Goal: Task Accomplishment & Management: Manage account settings

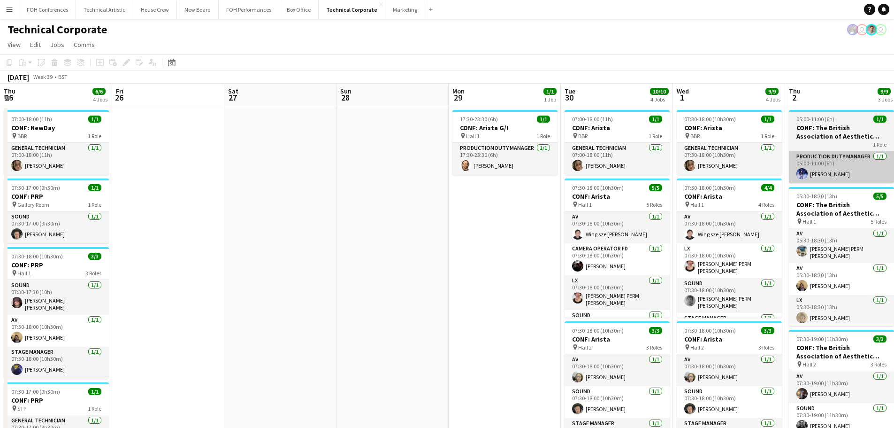
scroll to position [0, 376]
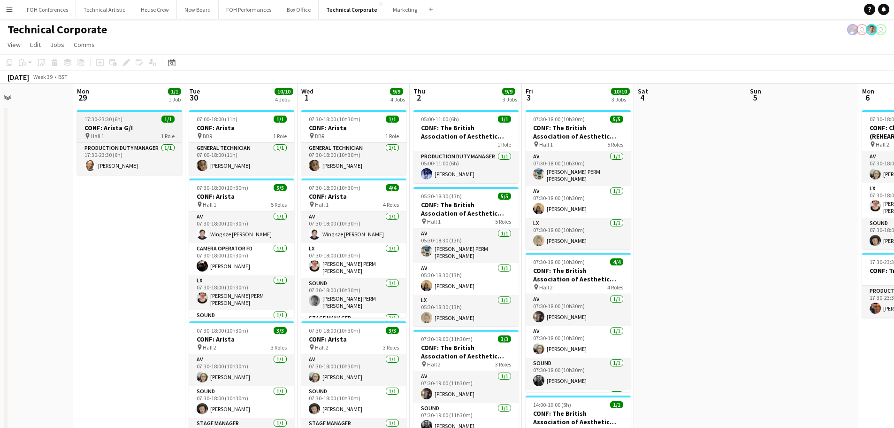
click at [119, 131] on h3 "CONF: Arista G/I" at bounding box center [129, 127] width 105 height 8
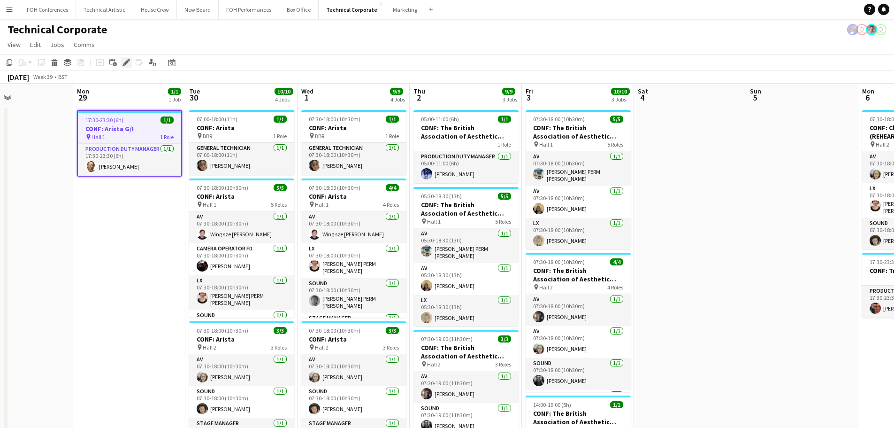
click at [128, 59] on icon "Edit" at bounding box center [127, 63] width 8 height 8
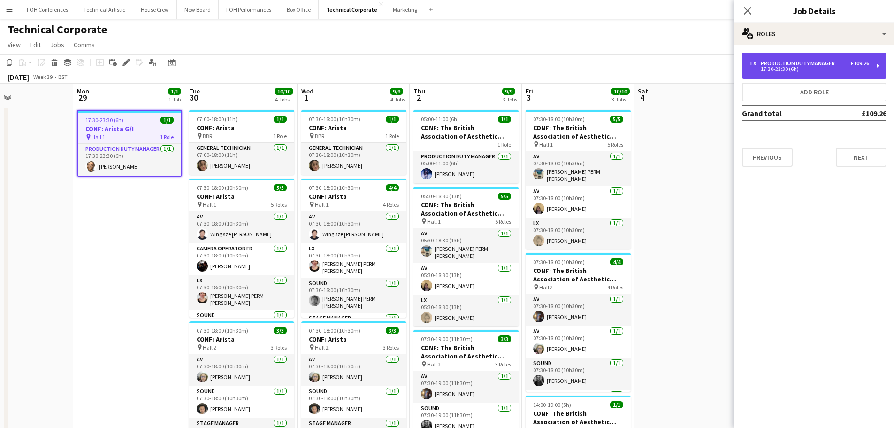
click at [799, 69] on div "17:30-23:30 (6h)" at bounding box center [810, 69] width 120 height 5
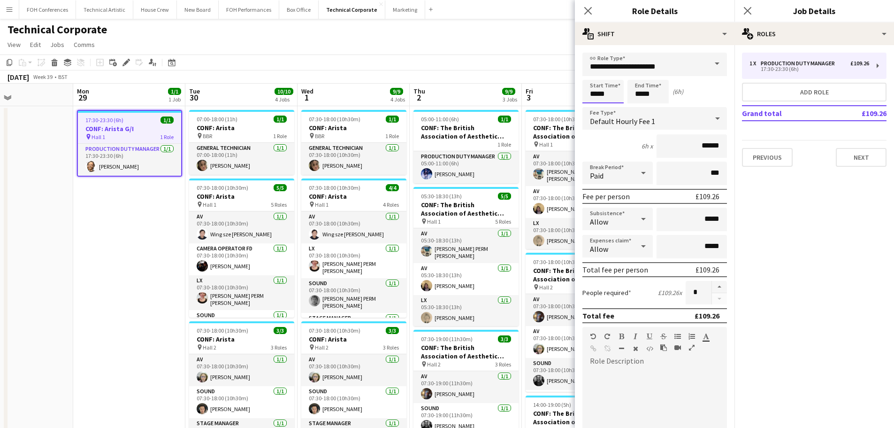
click at [611, 98] on input "*****" at bounding box center [603, 91] width 41 height 23
click at [608, 111] on div at bounding box center [612, 107] width 19 height 9
click at [609, 110] on div at bounding box center [612, 107] width 19 height 9
type input "*****"
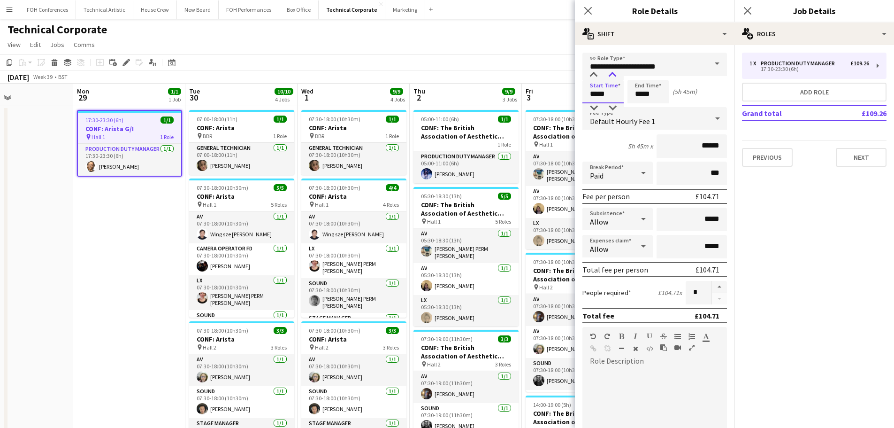
click at [610, 76] on div at bounding box center [612, 74] width 19 height 9
click at [134, 291] on app-date-cell "17:30-23:30 (6h) 1/1 CONF: Arista G/I pin Hall 1 1 Role Production Duty Manager…" at bounding box center [129, 401] width 112 height 590
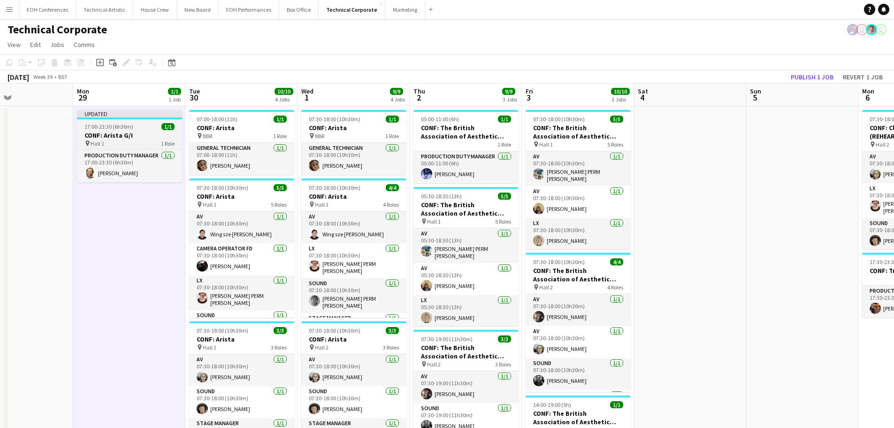
click at [109, 137] on h3 "CONF: Arista G/I" at bounding box center [129, 135] width 105 height 8
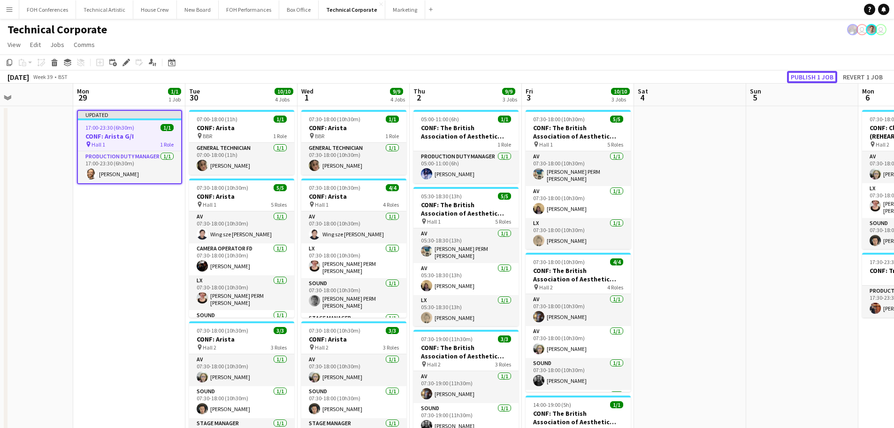
click at [821, 77] on button "Publish 1 job" at bounding box center [812, 77] width 50 height 12
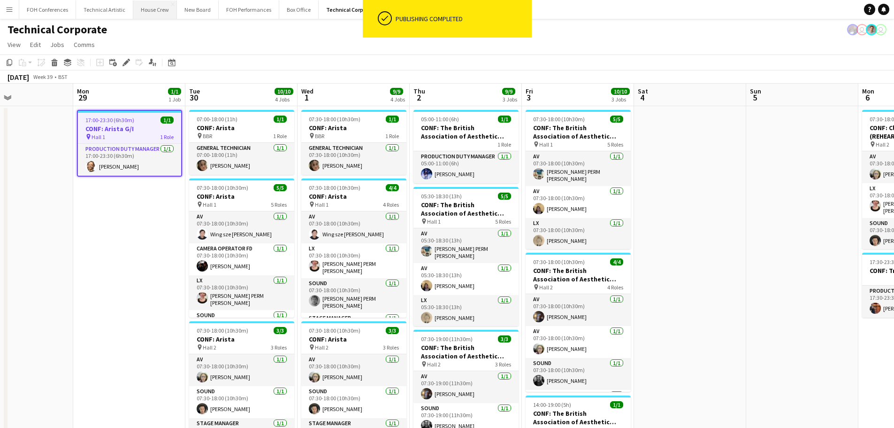
click at [154, 15] on button "House Crew Close" at bounding box center [155, 9] width 44 height 18
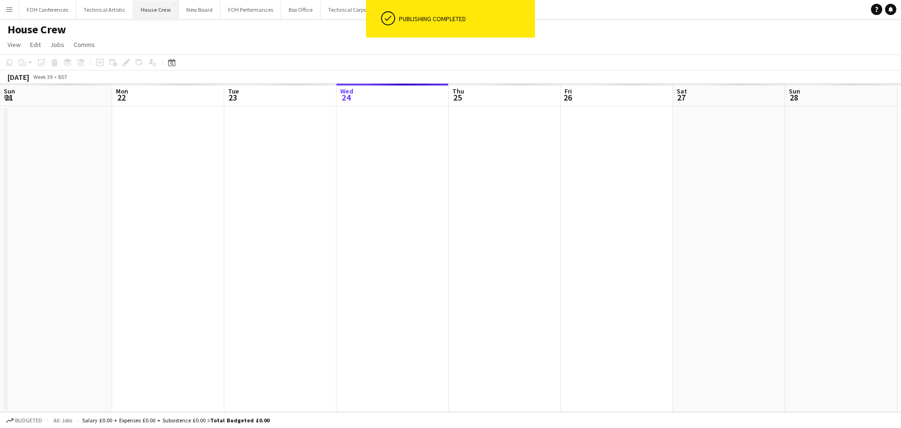
scroll to position [0, 224]
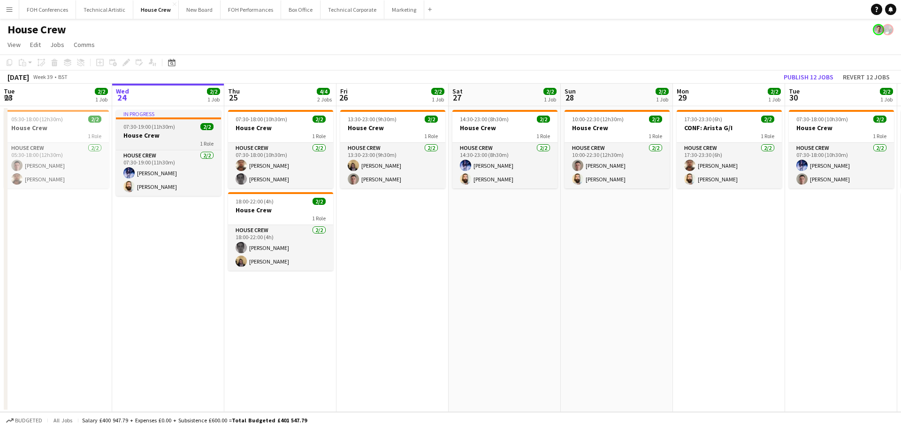
click at [153, 141] on div "1 Role" at bounding box center [168, 143] width 105 height 8
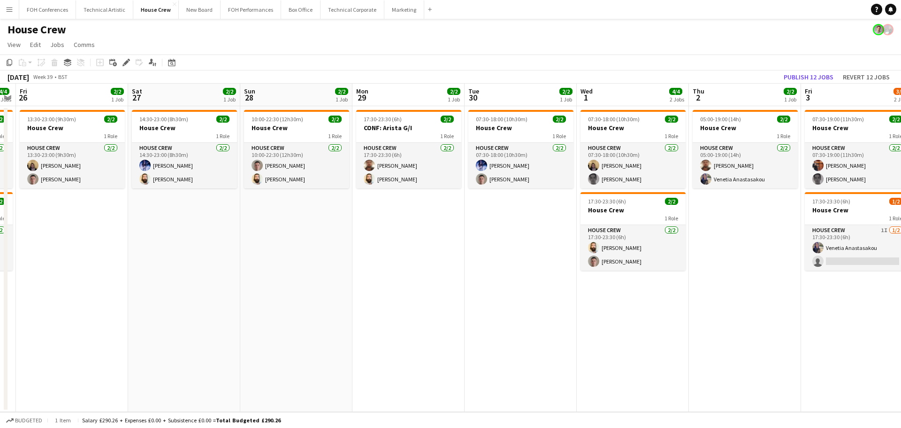
scroll to position [0, 338]
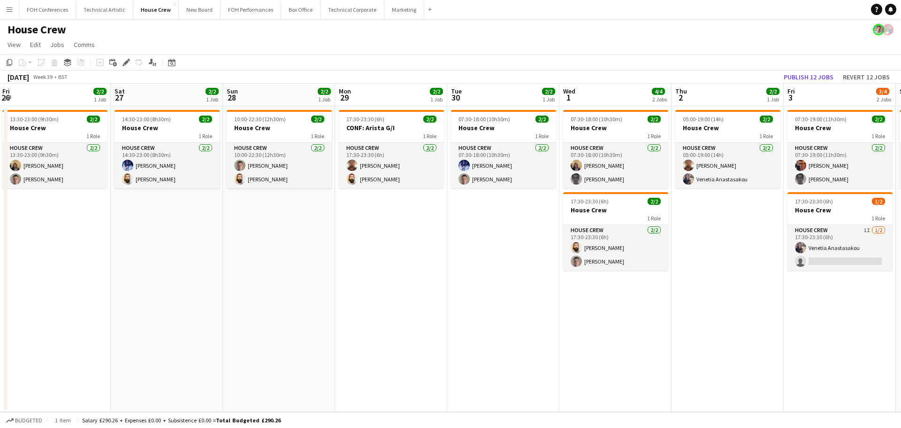
drag, startPoint x: 822, startPoint y: 250, endPoint x: 489, endPoint y: 260, distance: 333.4
click at [489, 260] on app-calendar-viewport "Tue 23 2/2 1 Job Wed 24 2/2 1 Job Thu 25 4/4 2 Jobs Fri 26 2/2 1 Job Sat 27 2/2…" at bounding box center [450, 248] width 901 height 328
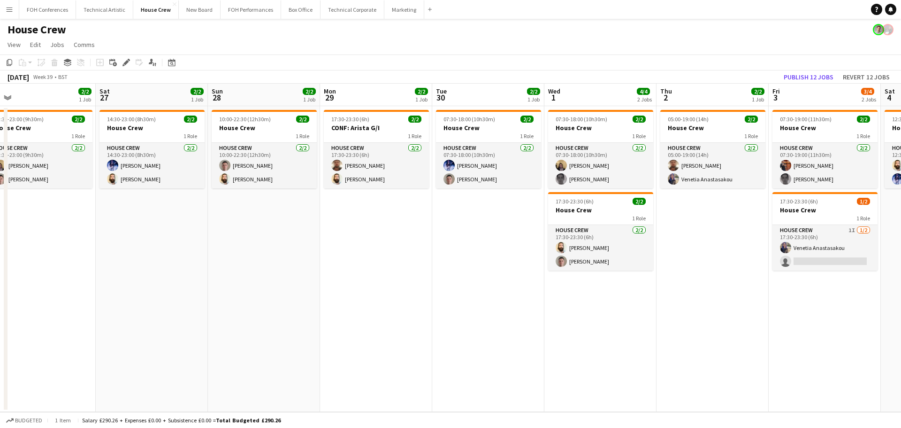
scroll to position [0, 238]
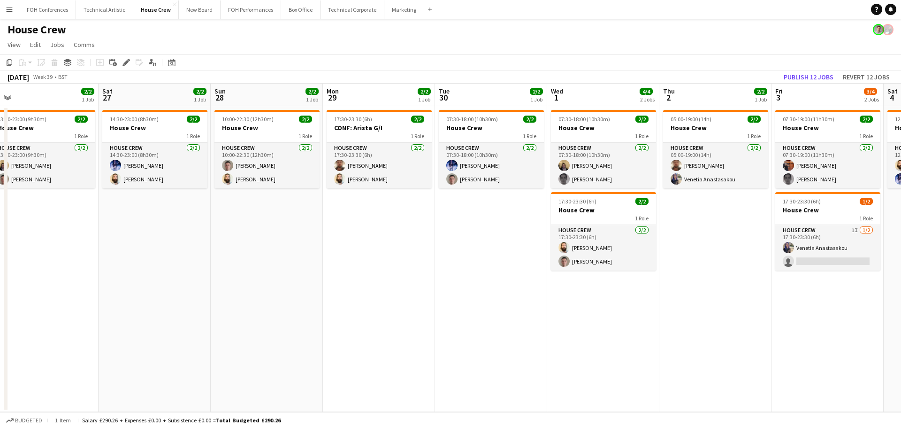
drag, startPoint x: 517, startPoint y: 253, endPoint x: 505, endPoint y: 252, distance: 12.3
click at [505, 252] on app-calendar-viewport "Wed 24 2/2 1 Job Thu 25 4/4 2 Jobs Fri 26 2/2 1 Job Sat 27 2/2 1 Job Sun 28 2/2…" at bounding box center [450, 248] width 901 height 328
click at [395, 132] on div "1 Role" at bounding box center [379, 136] width 105 height 8
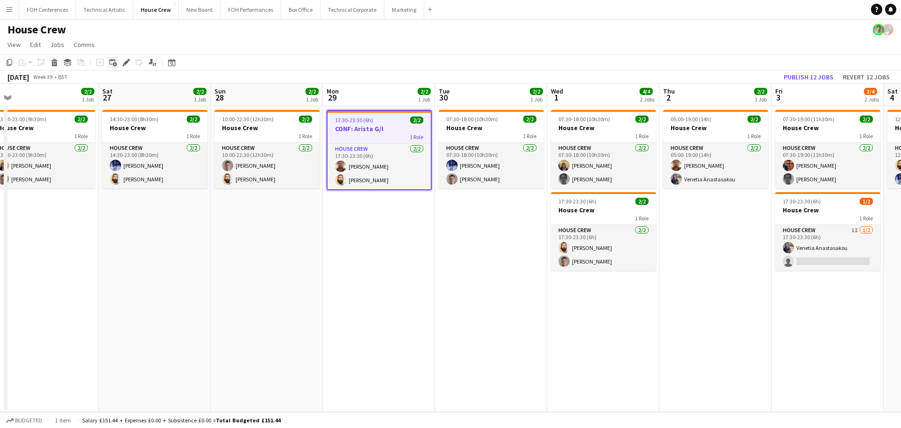
click at [118, 67] on div "Add linked Job" at bounding box center [112, 62] width 11 height 11
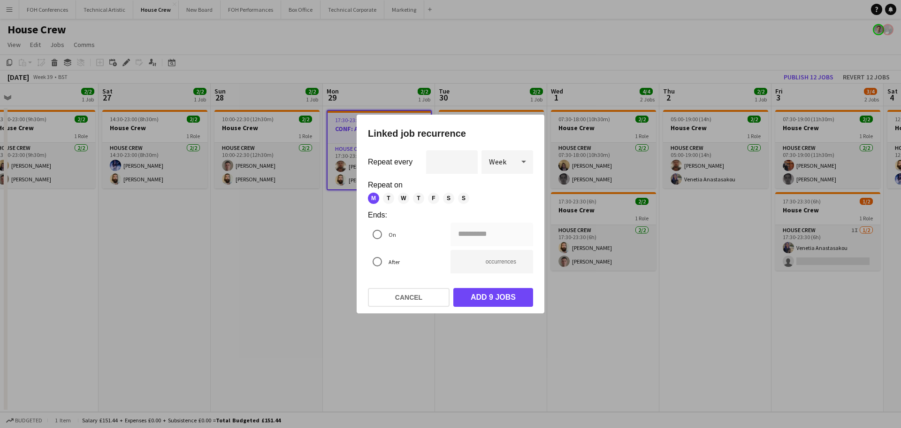
click at [358, 103] on div at bounding box center [450, 214] width 901 height 428
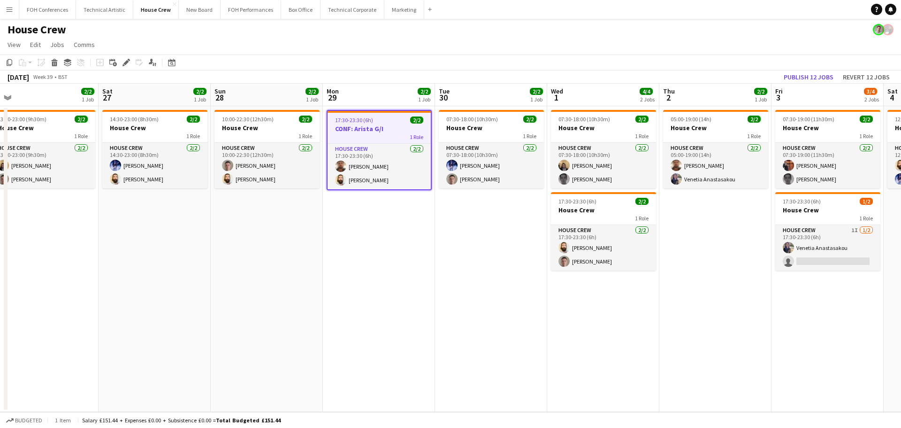
click at [349, 126] on h3 "CONF: Arista G/I" at bounding box center [379, 128] width 103 height 8
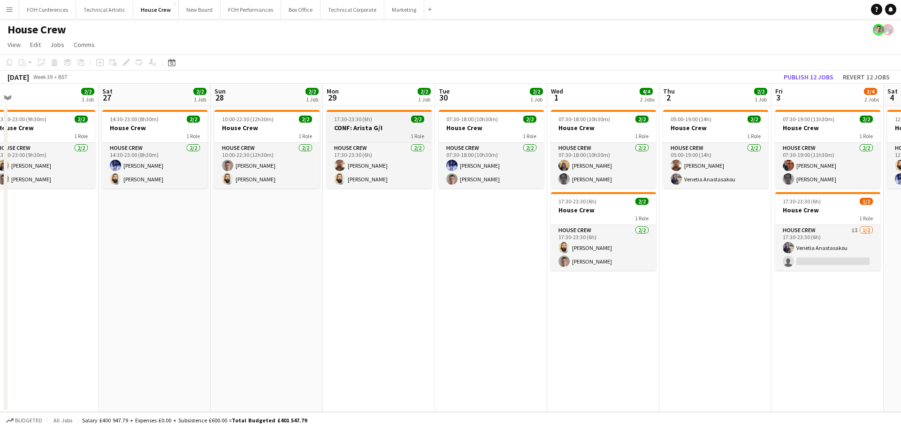
scroll to position [0, 238]
click at [390, 136] on div "1 Role" at bounding box center [378, 136] width 105 height 8
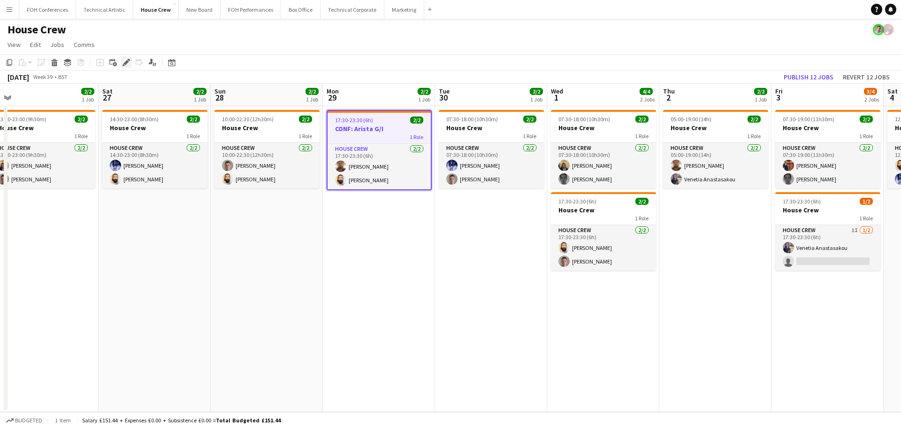
click at [125, 61] on icon "Edit" at bounding box center [127, 63] width 8 height 8
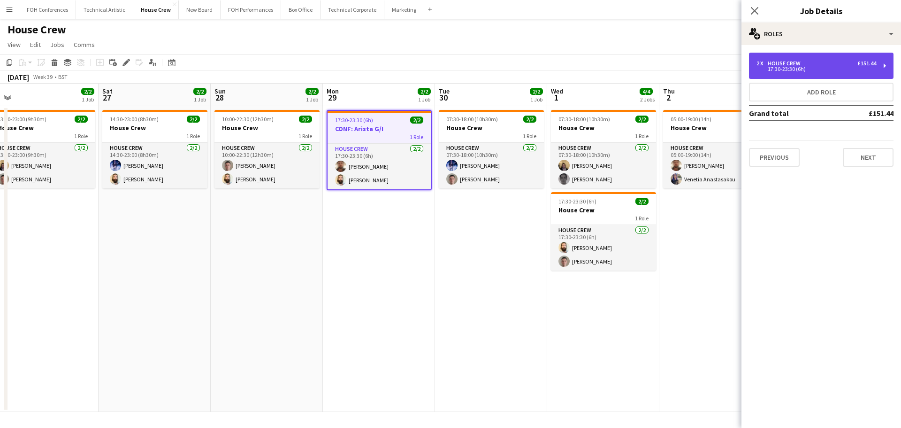
click at [798, 62] on div "House Crew" at bounding box center [786, 63] width 37 height 7
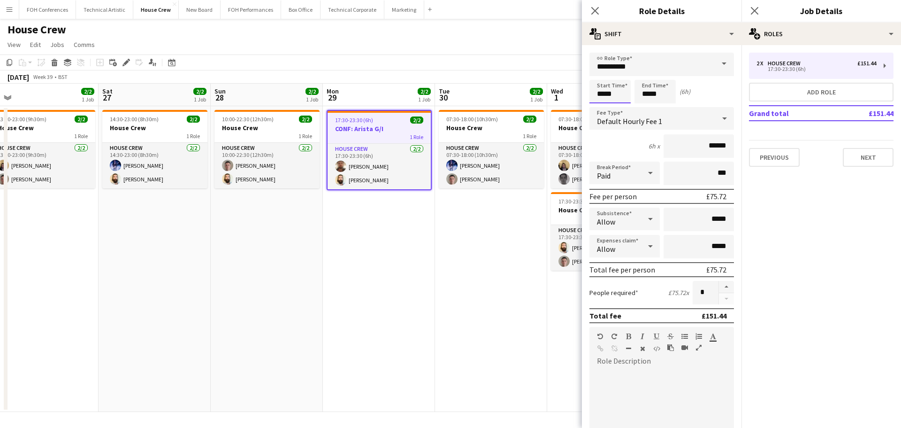
click at [617, 85] on input "*****" at bounding box center [610, 91] width 41 height 23
click at [595, 106] on div at bounding box center [600, 107] width 19 height 9
click at [606, 74] on div at bounding box center [600, 74] width 19 height 9
click at [618, 97] on app-time-picker "*****" at bounding box center [610, 93] width 41 height 7
click at [618, 104] on div at bounding box center [619, 107] width 19 height 9
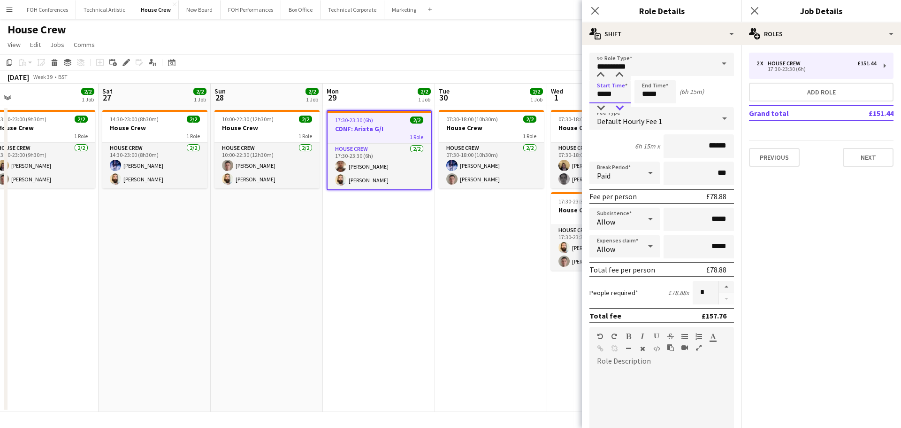
type input "*****"
click at [618, 104] on div at bounding box center [619, 107] width 19 height 9
click at [419, 263] on app-date-cell "17:30-23:30 (6h) 2/2 CONF: Arista G/I 1 Role House Crew [DATE] 17:30-23:30 (6h)…" at bounding box center [379, 259] width 112 height 306
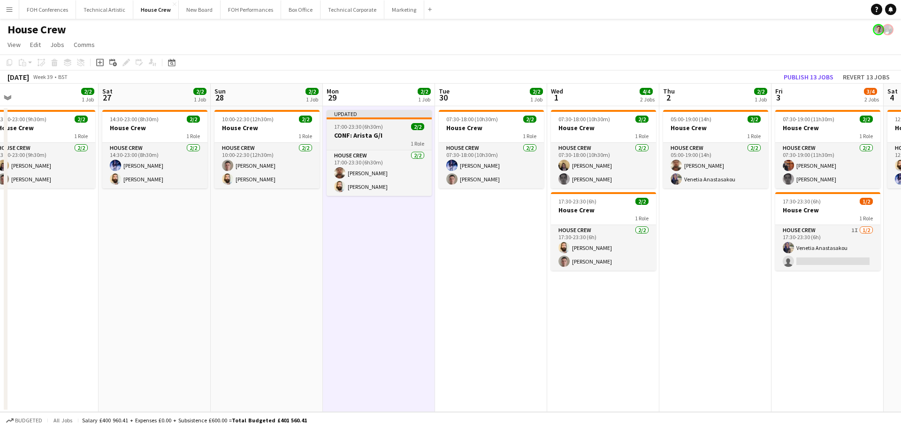
click at [385, 146] on div "1 Role" at bounding box center [379, 143] width 105 height 8
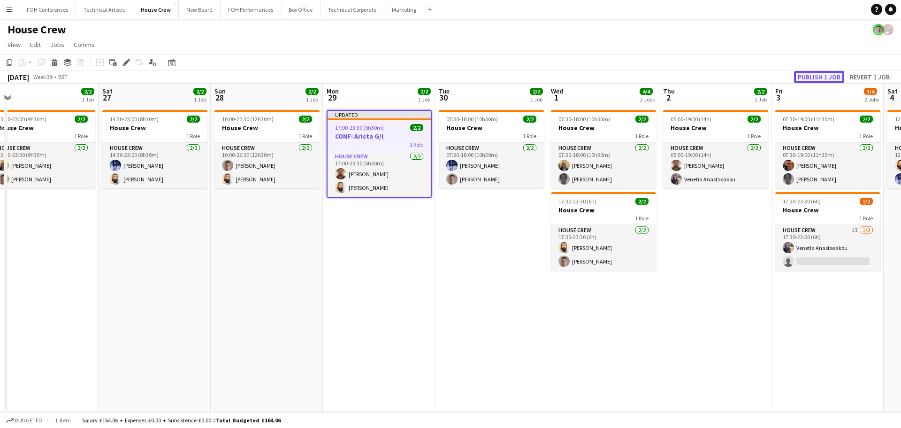
click at [803, 75] on button "Publish 1 job" at bounding box center [819, 77] width 50 height 12
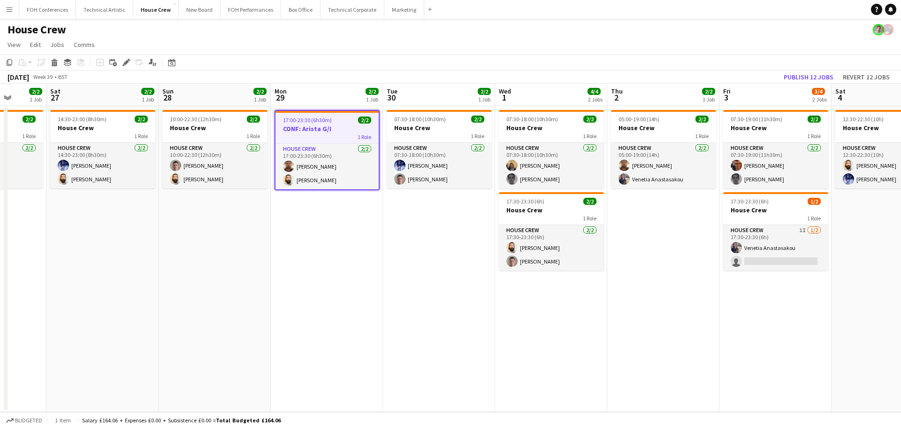
scroll to position [0, 325]
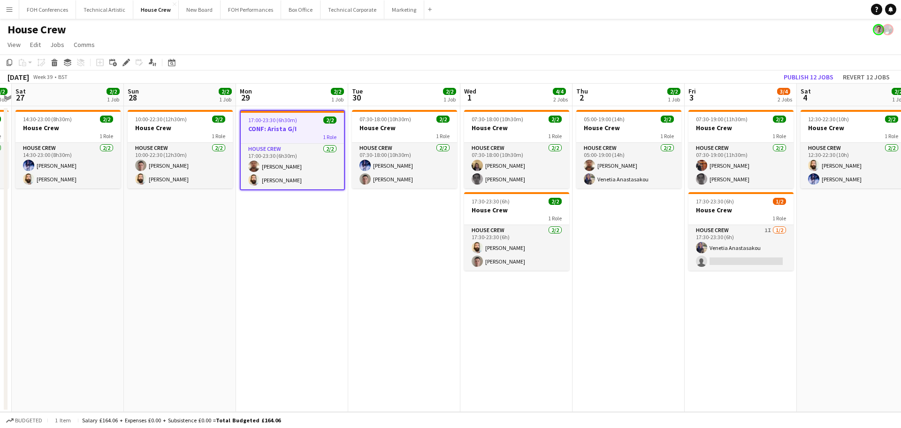
drag, startPoint x: 617, startPoint y: 323, endPoint x: 530, endPoint y: 322, distance: 86.8
click at [530, 322] on app-calendar-viewport "Wed 24 2/2 1 Job Thu 25 4/4 2 Jobs Fri 26 2/2 1 Job Sat 27 2/2 1 Job Sun 28 2/2…" at bounding box center [450, 248] width 901 height 328
click at [357, 10] on button "Technical Corporate Close" at bounding box center [353, 9] width 64 height 18
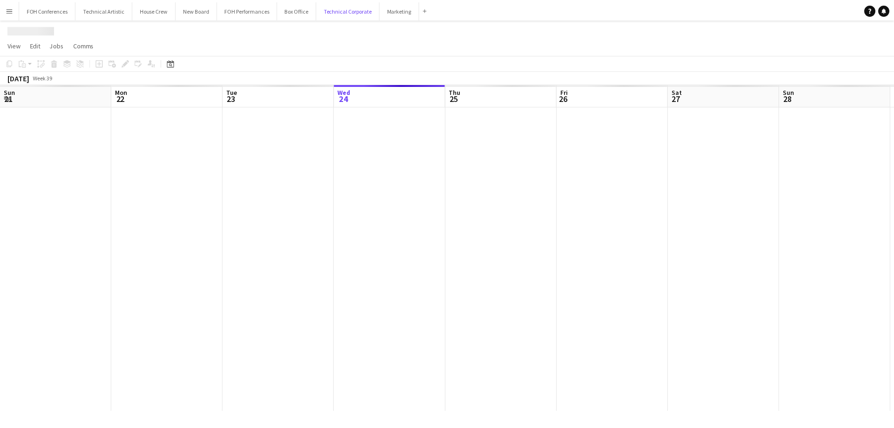
scroll to position [0, 224]
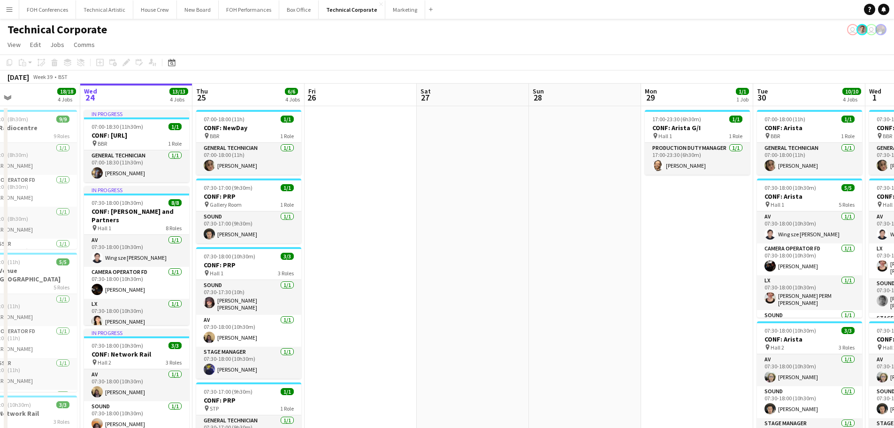
drag, startPoint x: 577, startPoint y: 248, endPoint x: 611, endPoint y: 235, distance: 35.7
click at [610, 235] on app-calendar-viewport "Sun 21 Mon 22 8/8 3 Jobs Tue 23 18/18 4 Jobs Wed 24 13/13 4 Jobs Thu 25 6/6 4 J…" at bounding box center [447, 352] width 894 height 537
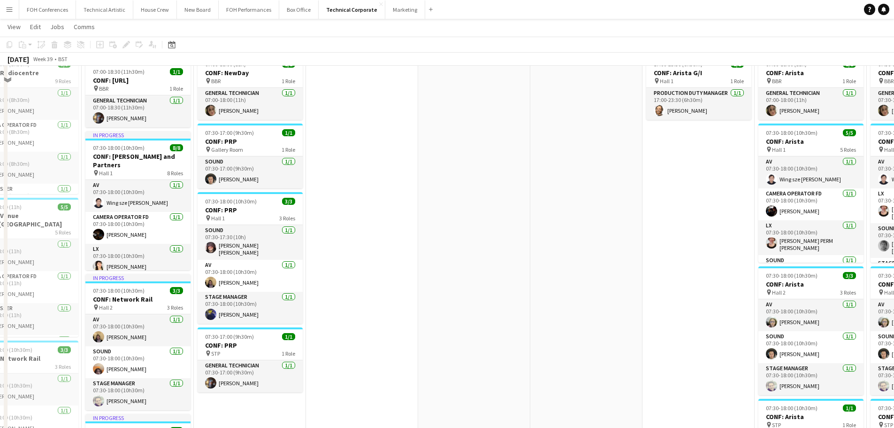
scroll to position [94, 0]
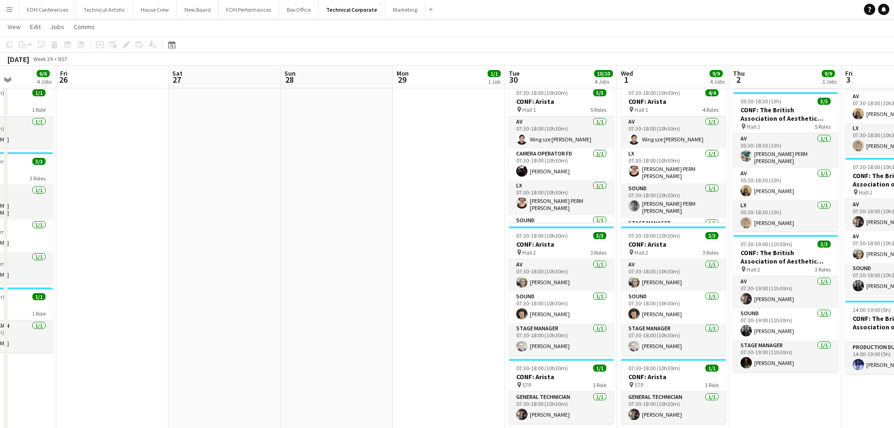
drag, startPoint x: 385, startPoint y: 210, endPoint x: 356, endPoint y: 211, distance: 29.1
click at [350, 211] on app-calendar-viewport "Tue 23 18/18 4 Jobs Wed 24 13/13 4 Jobs Thu 25 6/6 4 Jobs Fri 26 Sat 27 Sun 28 …" at bounding box center [447, 234] width 894 height 583
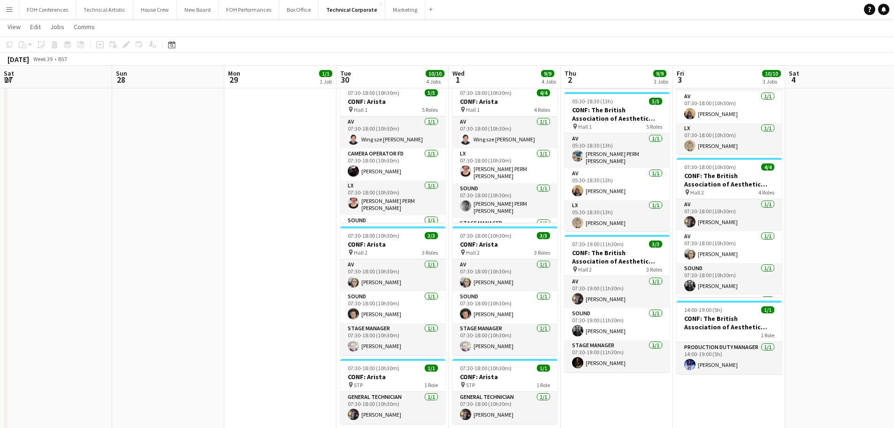
scroll to position [0, 250]
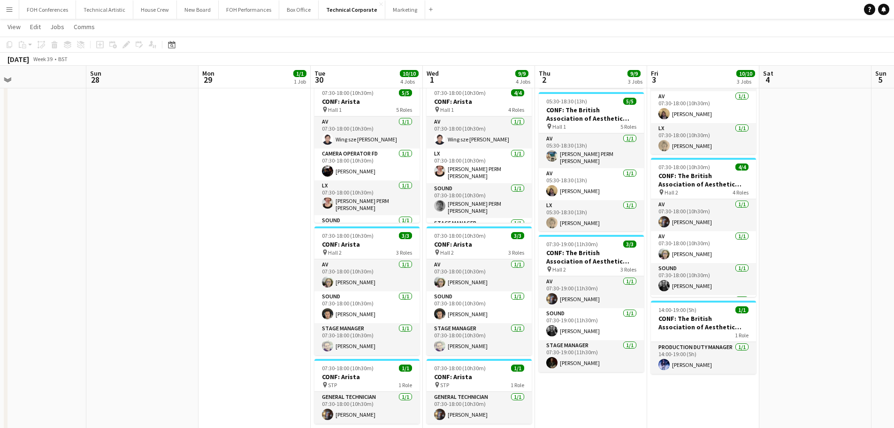
drag, startPoint x: 410, startPoint y: 211, endPoint x: 223, endPoint y: 215, distance: 186.9
click at [223, 215] on app-calendar-viewport "Thu 25 6/6 4 Jobs Fri 26 Sat 27 Sun 28 Mon 29 1/1 1 Job Tue 30 10/10 4 Jobs Wed…" at bounding box center [447, 272] width 894 height 658
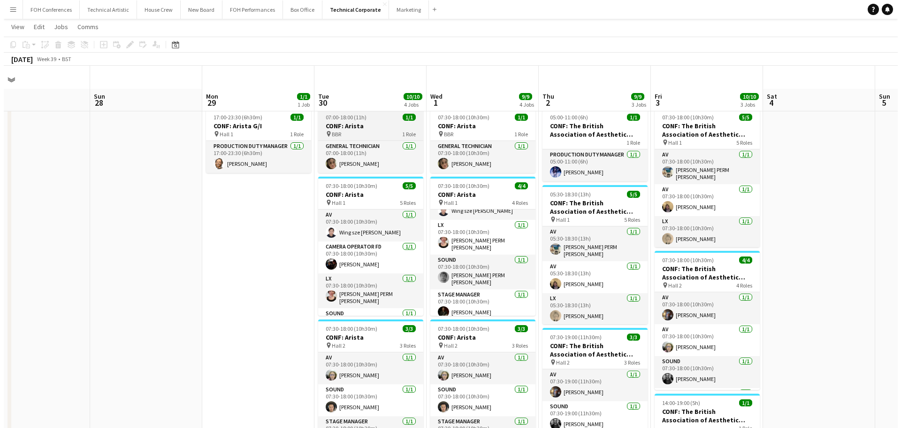
scroll to position [0, 0]
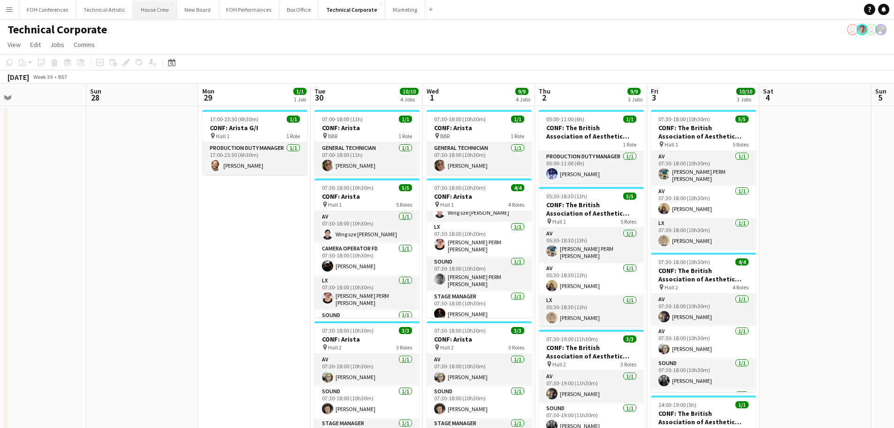
click at [137, 11] on button "House Crew Close" at bounding box center [155, 9] width 44 height 18
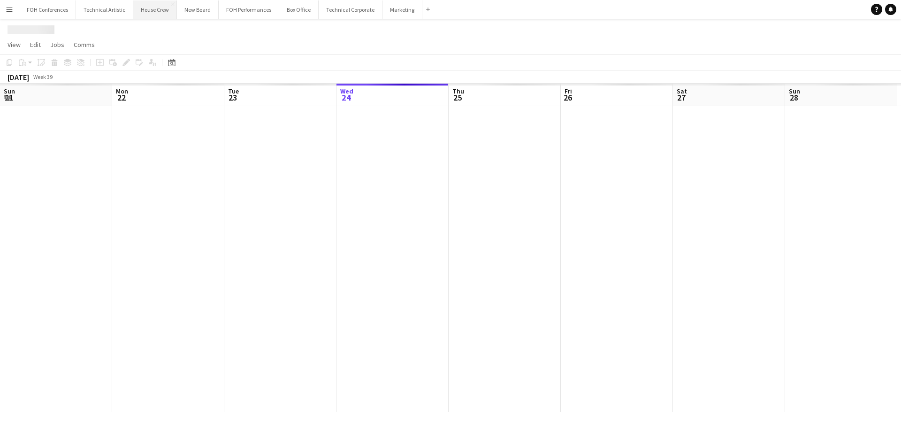
scroll to position [0, 224]
